Goal: Contribute content: Add original content to the website for others to see

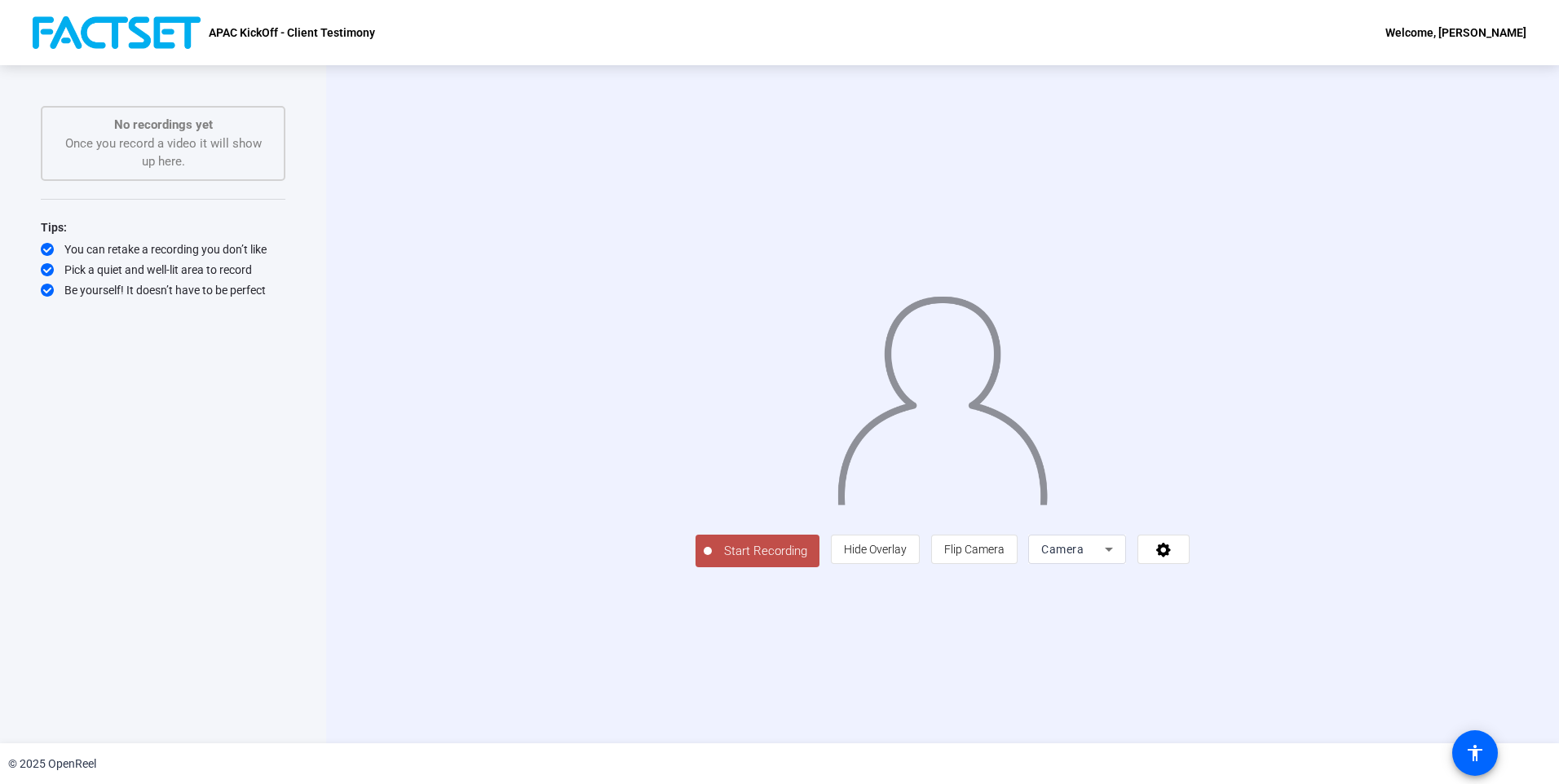
click at [711, 561] on span "Start Recording" at bounding box center [765, 551] width 108 height 18
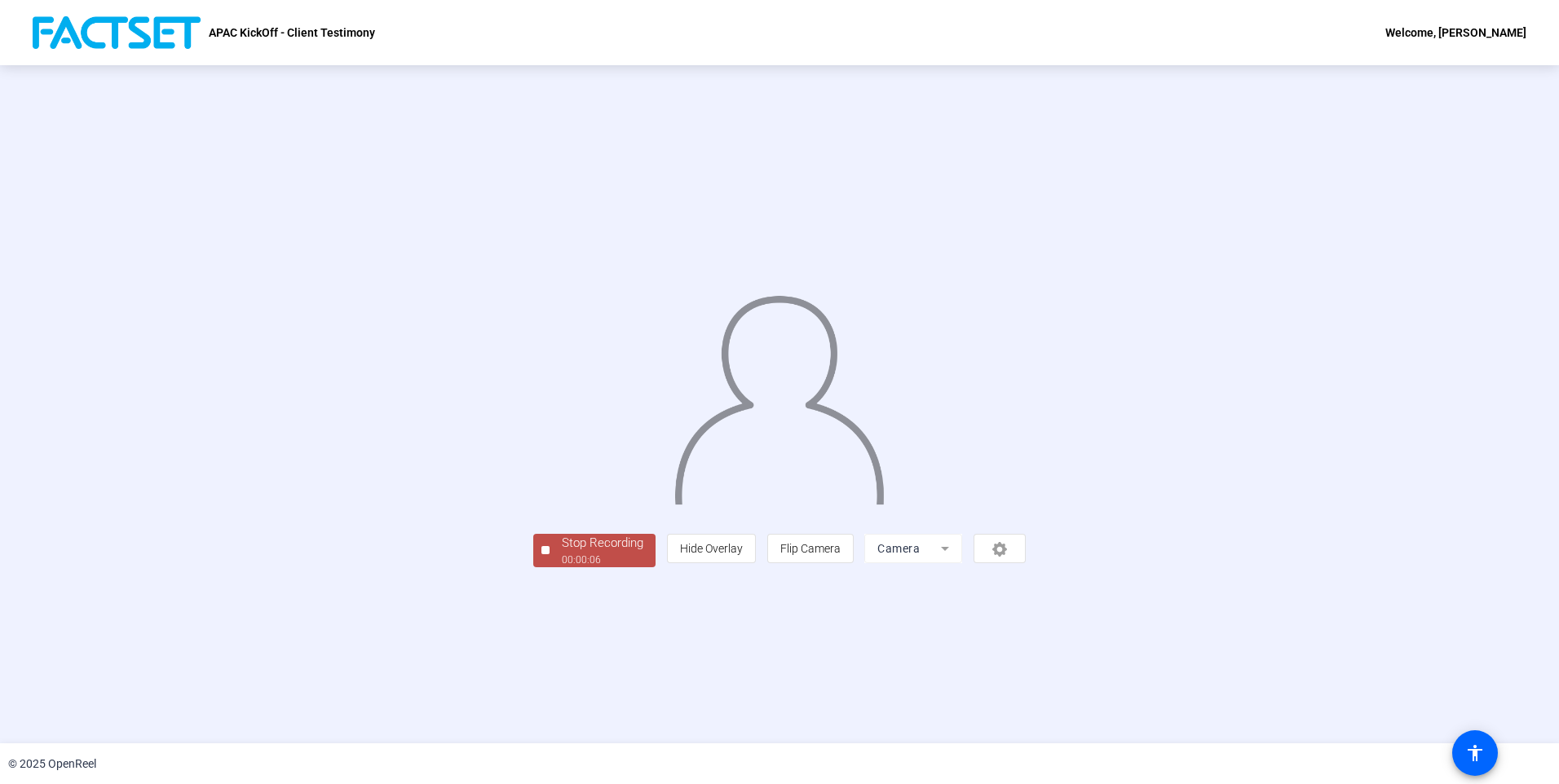
click at [562, 552] on div "Stop Recording" at bounding box center [603, 543] width 82 height 18
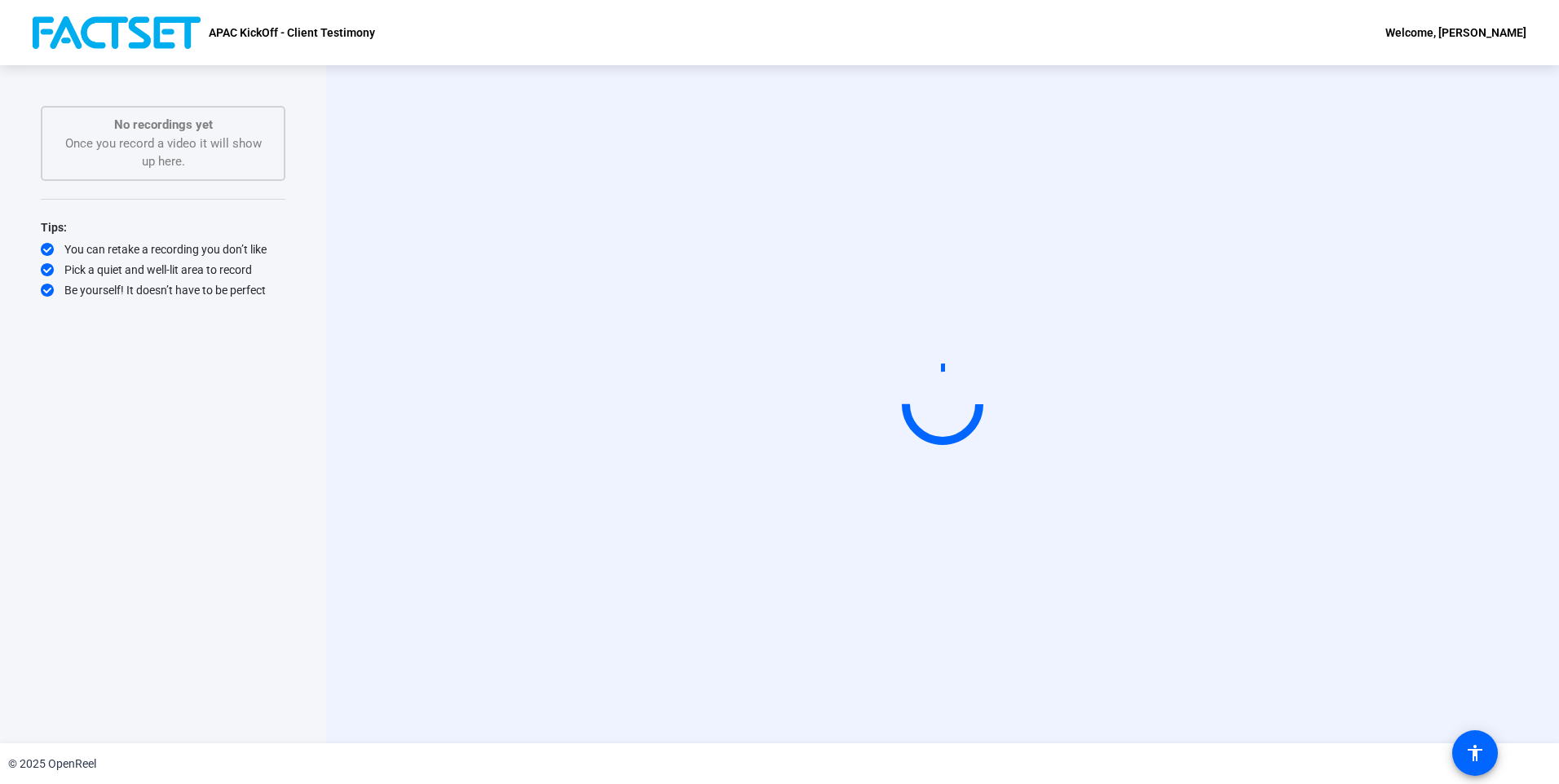
click at [216, 769] on div "© 2025 OpenReel" at bounding box center [779, 763] width 1559 height 41
click at [820, 336] on video at bounding box center [942, 405] width 245 height 138
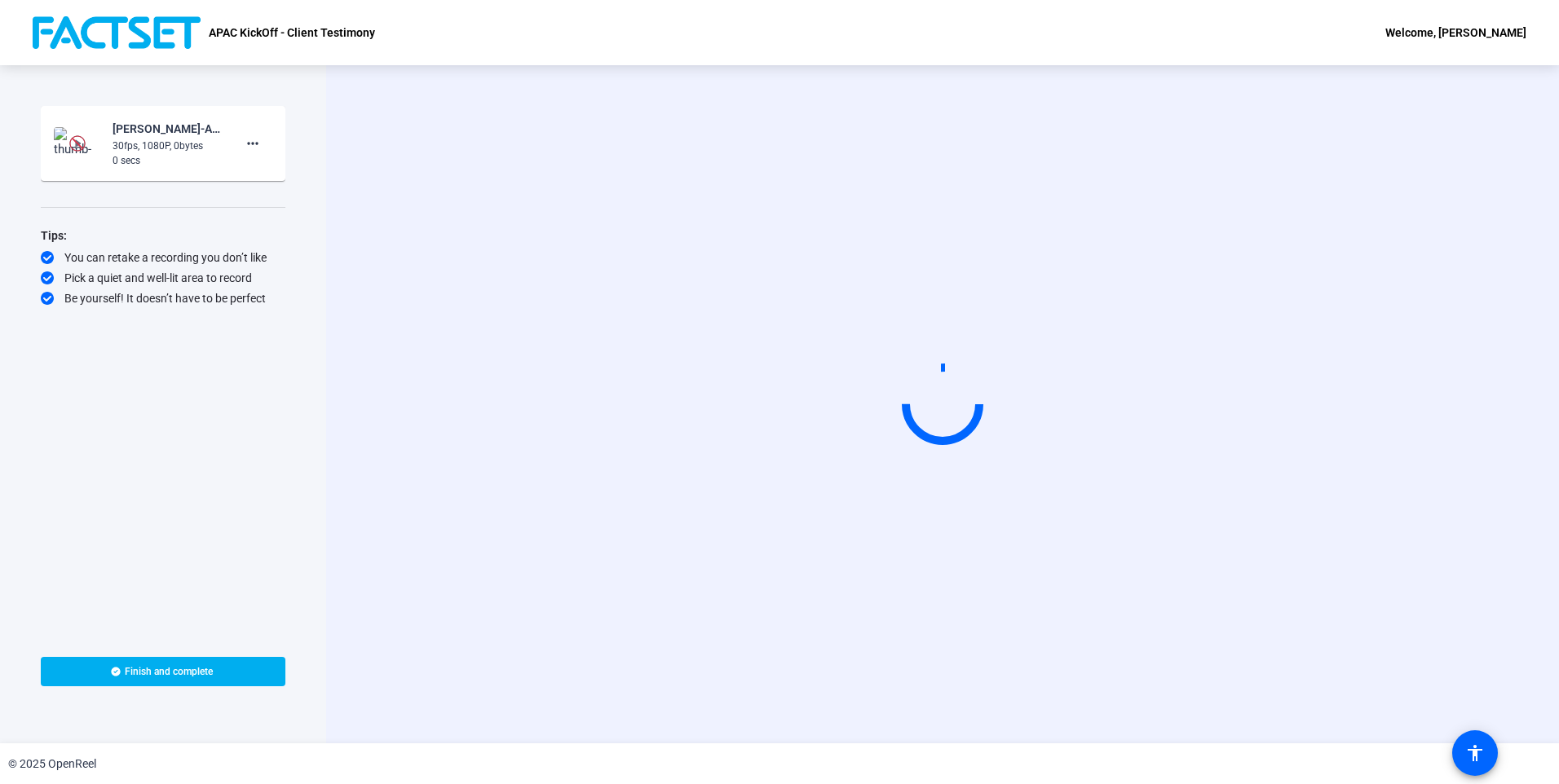
click at [148, 161] on div "0 secs" at bounding box center [167, 160] width 110 height 15
click at [256, 148] on mat-icon "more_horiz" at bounding box center [252, 143] width 19 height 19
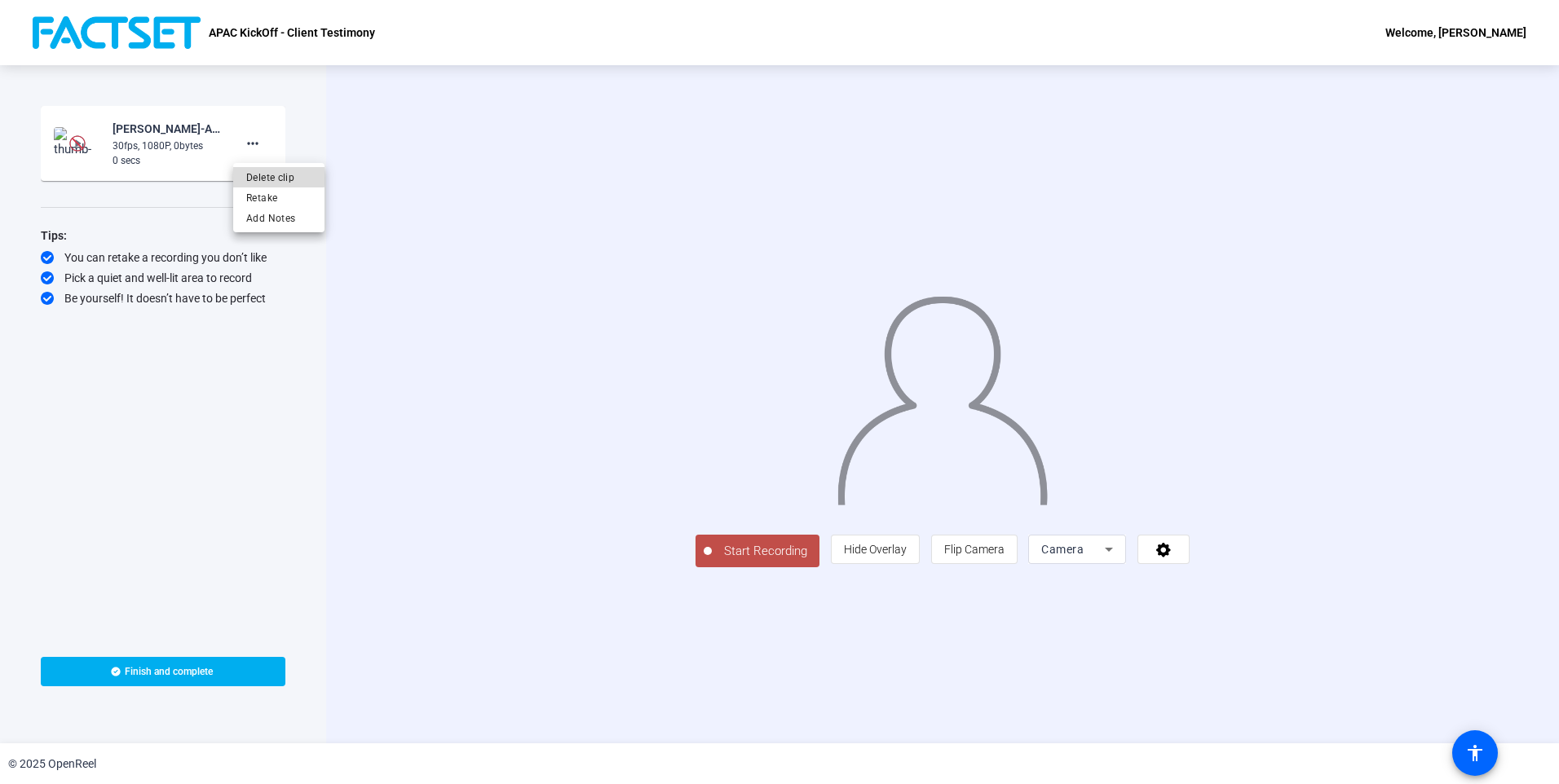
click at [266, 176] on span "Delete clip" at bounding box center [279, 177] width 65 height 19
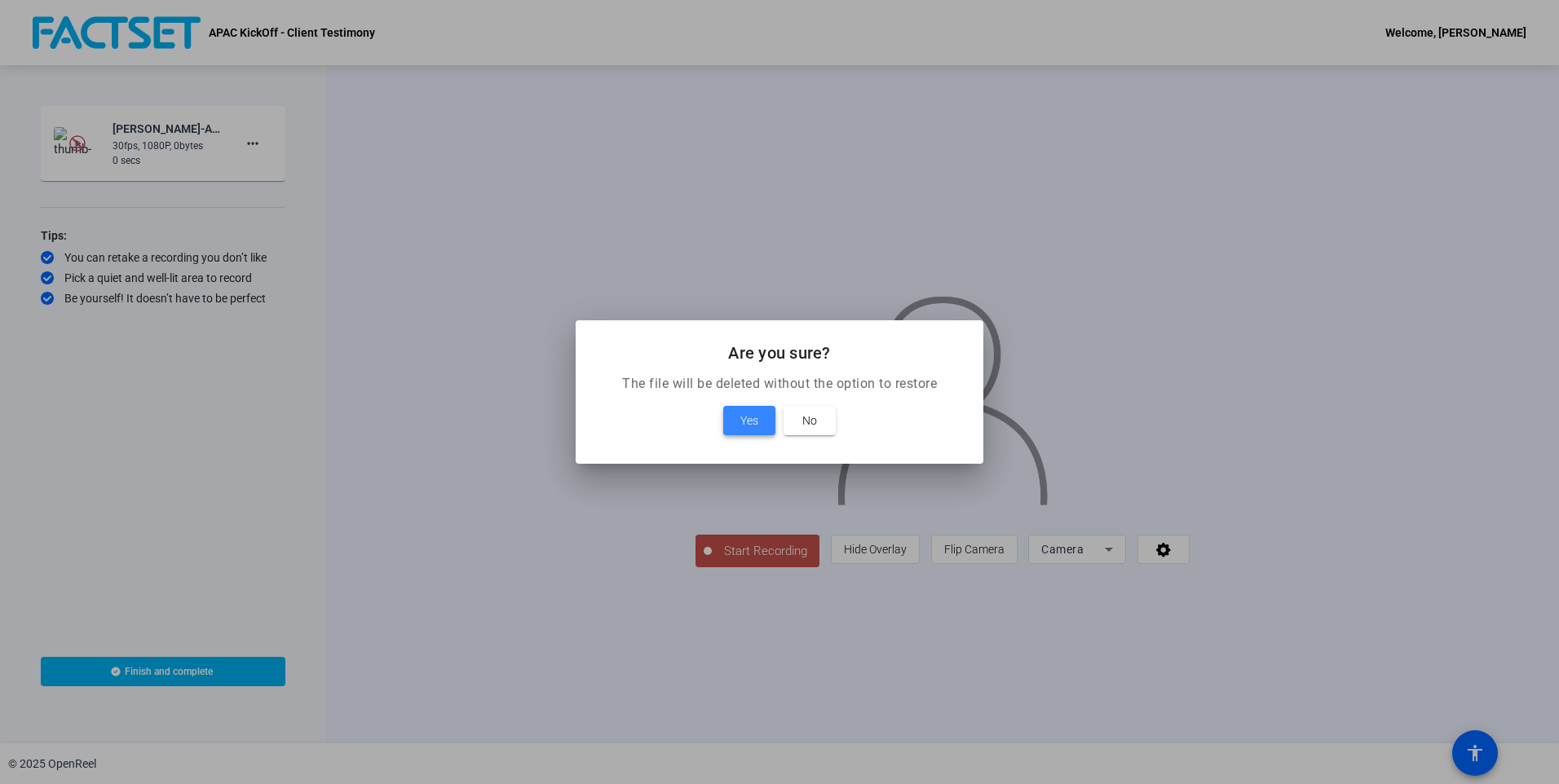
click at [749, 426] on span "Yes" at bounding box center [748, 420] width 18 height 19
